Goal: Find specific page/section

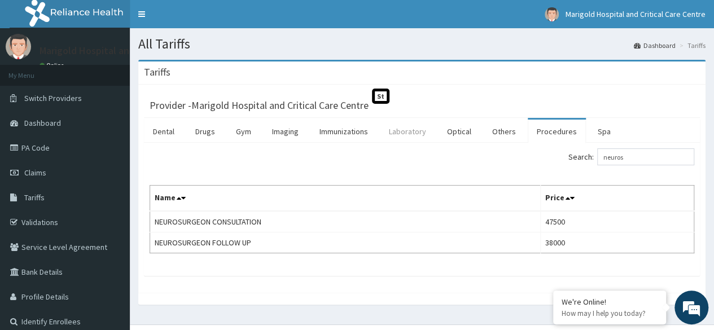
click at [412, 133] on link "Laboratory" at bounding box center [407, 132] width 55 height 24
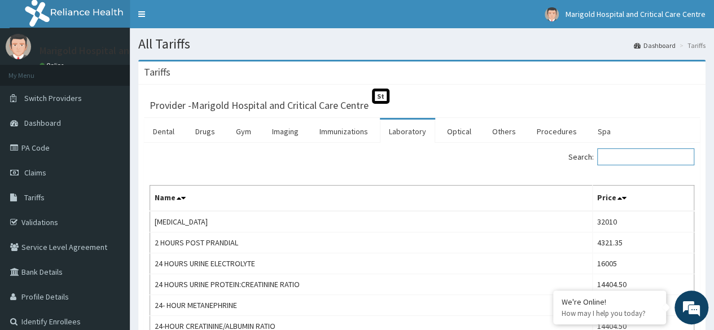
click at [620, 156] on input "Search:" at bounding box center [645, 156] width 97 height 17
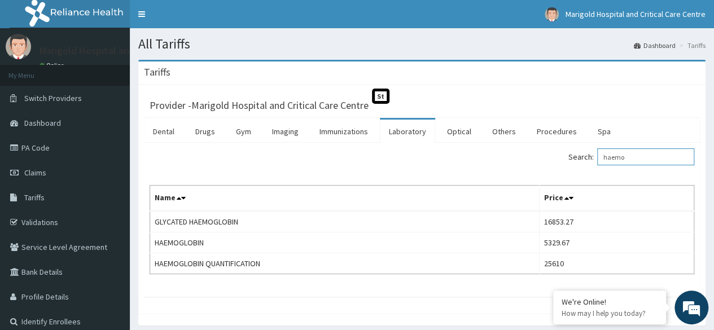
drag, startPoint x: 642, startPoint y: 155, endPoint x: 592, endPoint y: 152, distance: 49.7
click at [592, 152] on label "Search: haemo" at bounding box center [631, 156] width 126 height 17
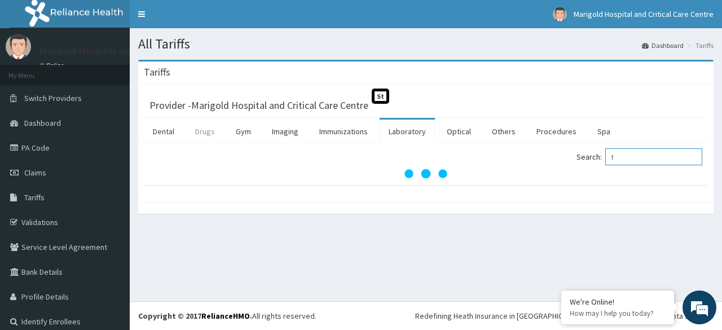
type input "f"
click at [202, 133] on link "Drugs" at bounding box center [205, 132] width 38 height 24
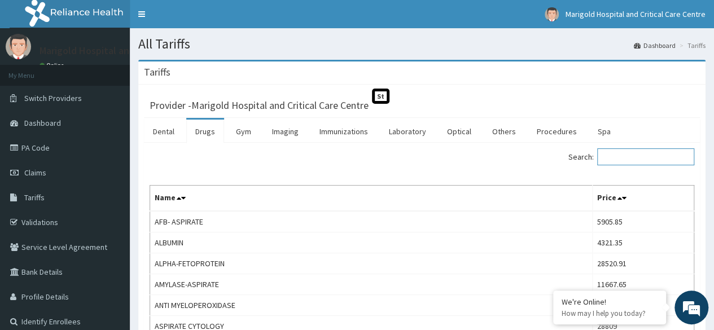
click at [620, 155] on input "Search:" at bounding box center [645, 156] width 97 height 17
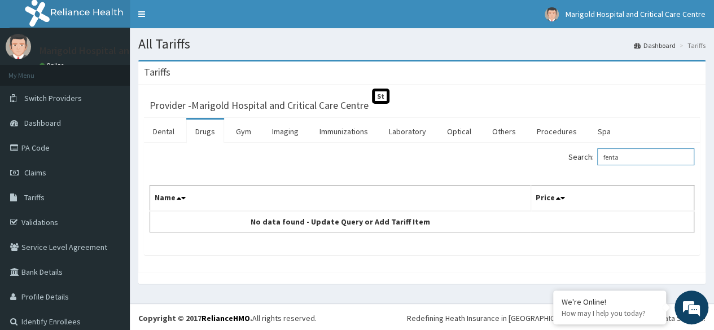
drag, startPoint x: 642, startPoint y: 156, endPoint x: 569, endPoint y: 156, distance: 72.8
click at [569, 156] on div "Search: fenta" at bounding box center [563, 158] width 264 height 20
click at [626, 162] on input "fenta" at bounding box center [645, 156] width 97 height 17
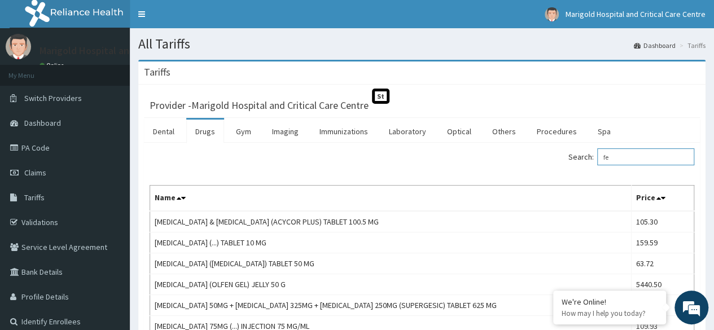
type input "f"
